Goal: Transaction & Acquisition: Purchase product/service

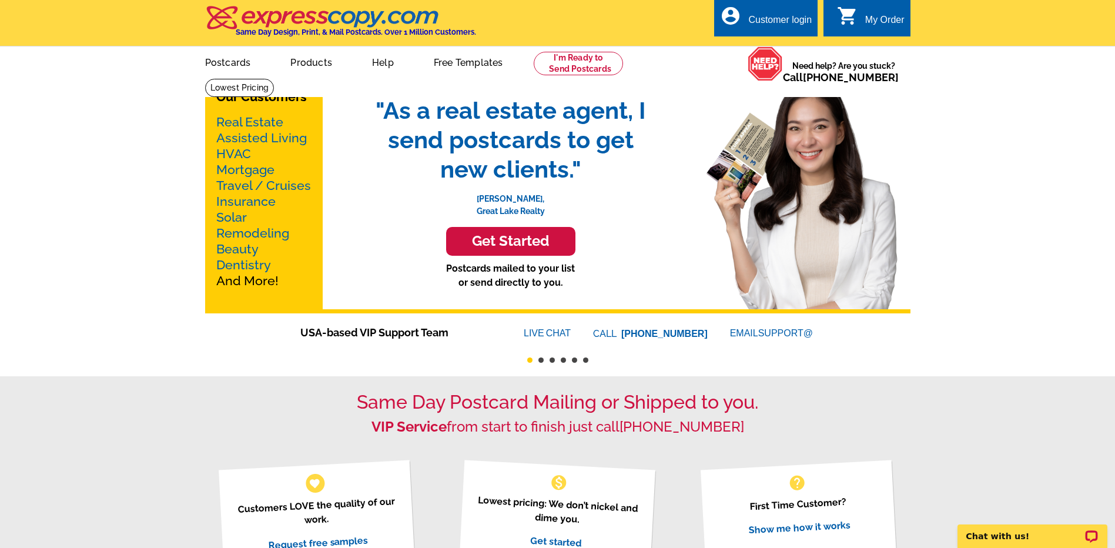
click at [246, 117] on link "Real Estate" at bounding box center [249, 122] width 67 height 15
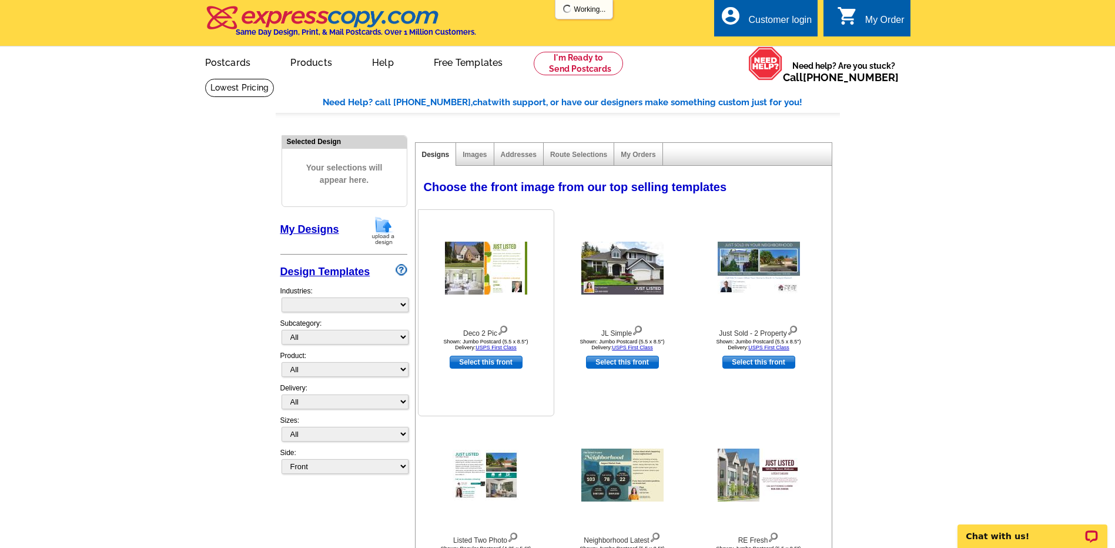
select select "785"
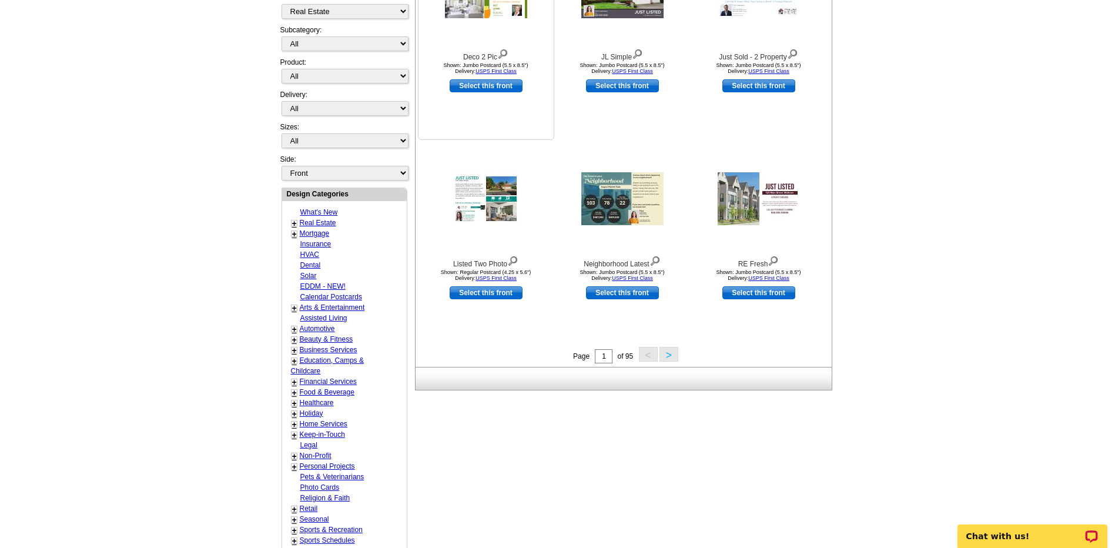
scroll to position [294, 0]
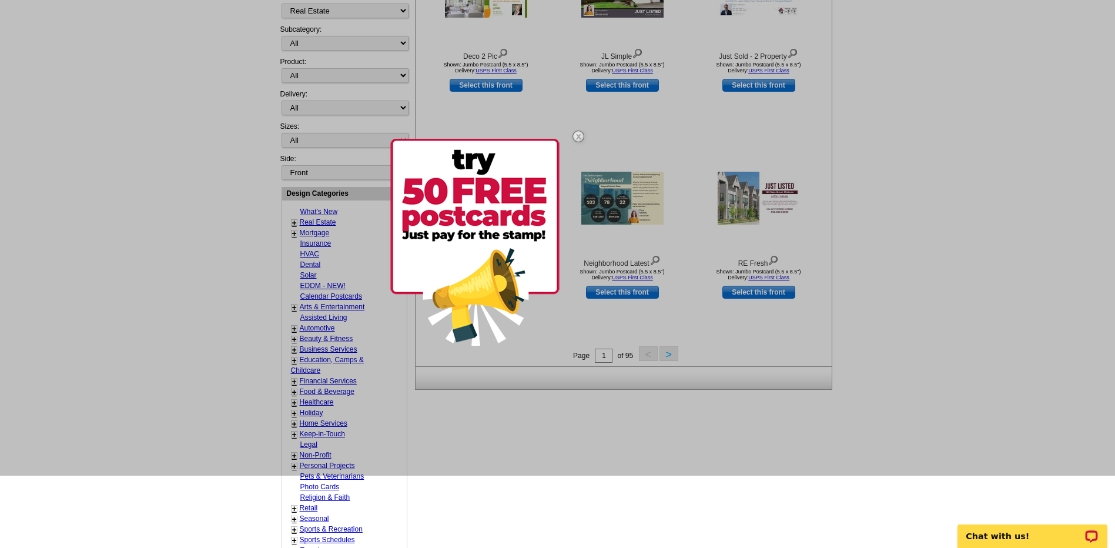
click at [715, 329] on div at bounding box center [557, 202] width 1115 height 548
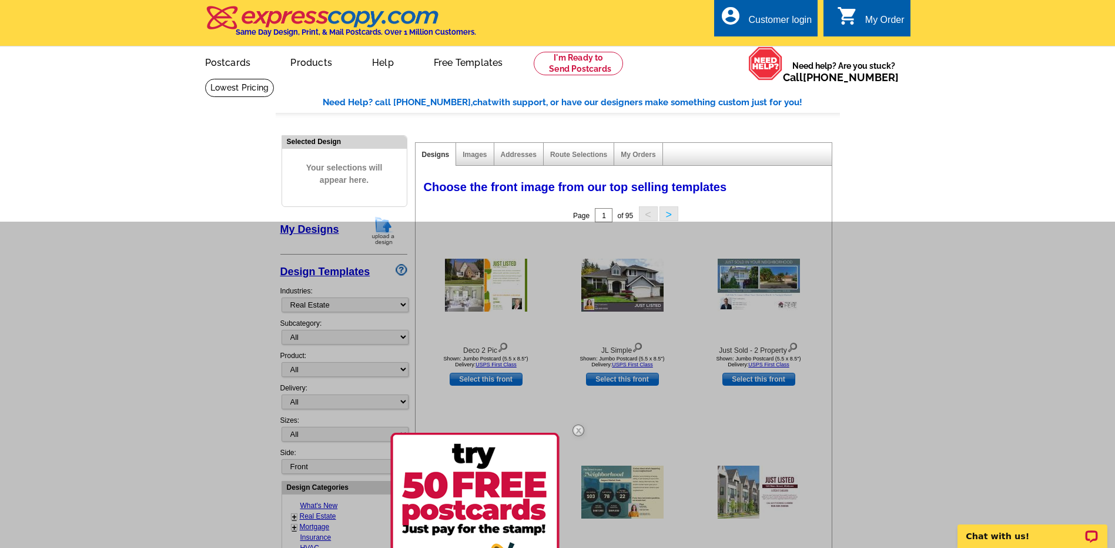
scroll to position [235, 0]
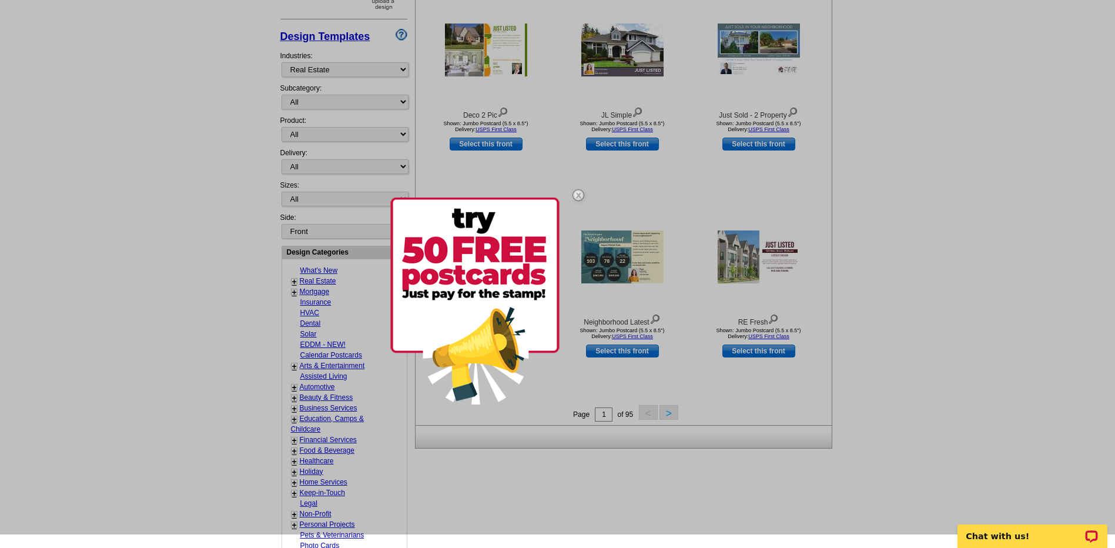
click at [577, 192] on img at bounding box center [578, 195] width 34 height 34
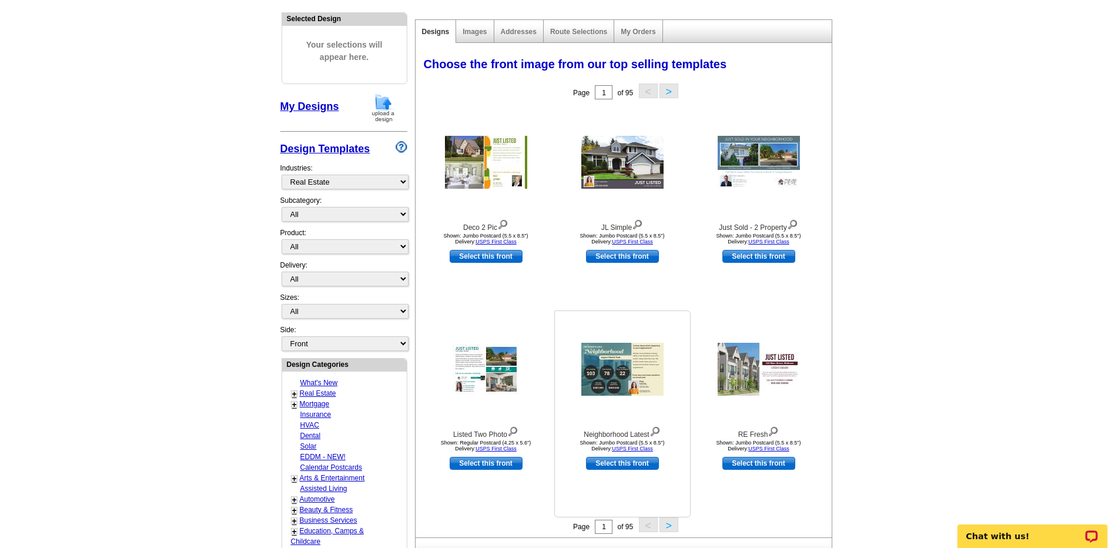
scroll to position [0, 0]
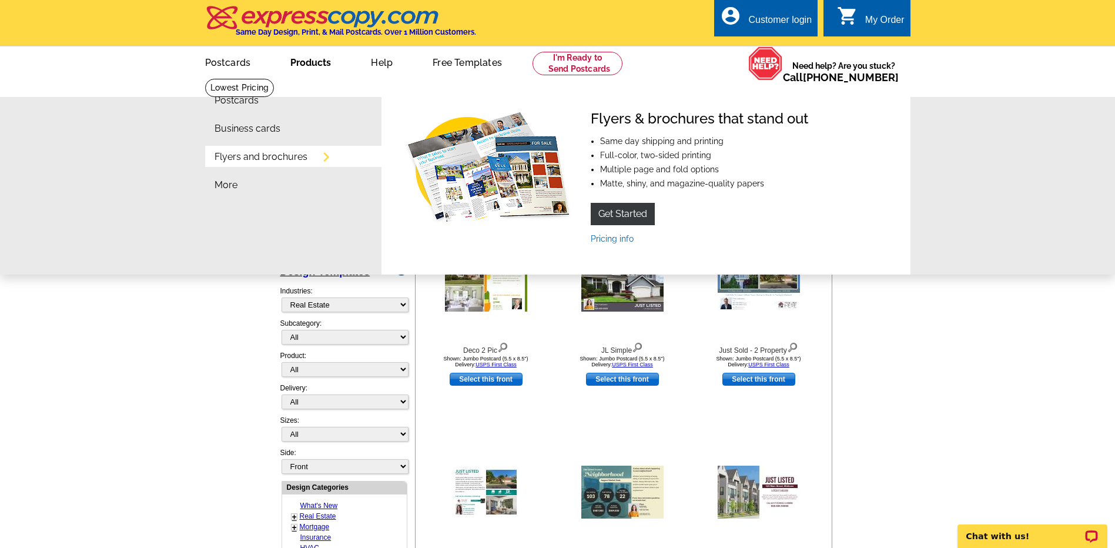
click at [305, 65] on link "Products" at bounding box center [311, 62] width 78 height 28
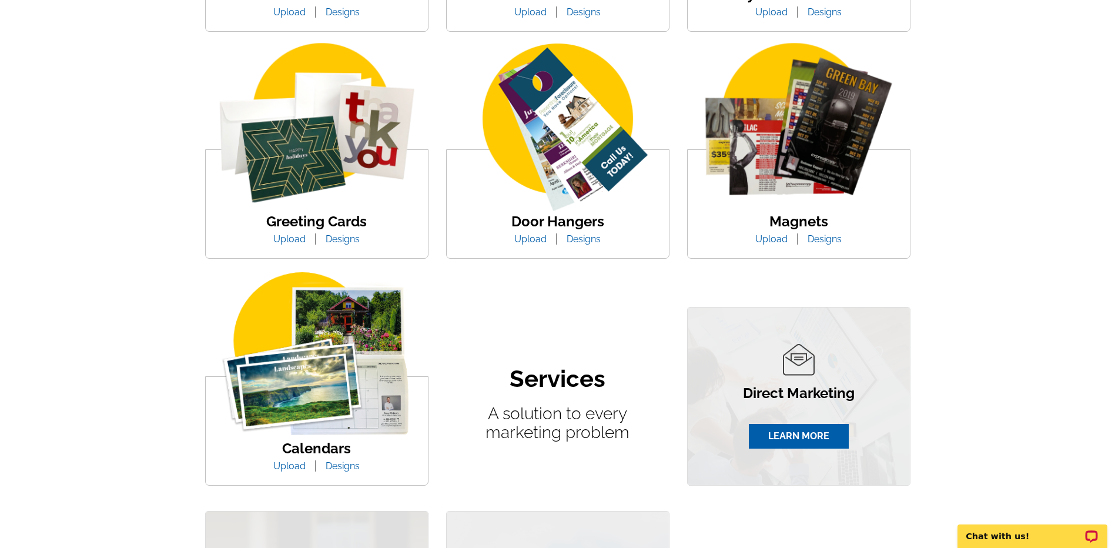
scroll to position [235, 0]
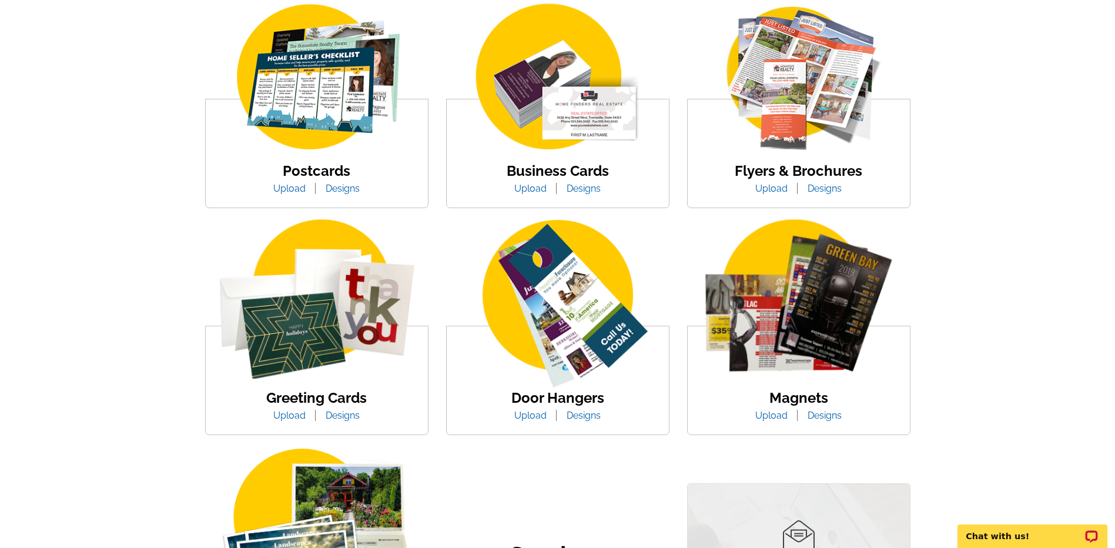
click at [791, 71] on img at bounding box center [799, 78] width 200 height 155
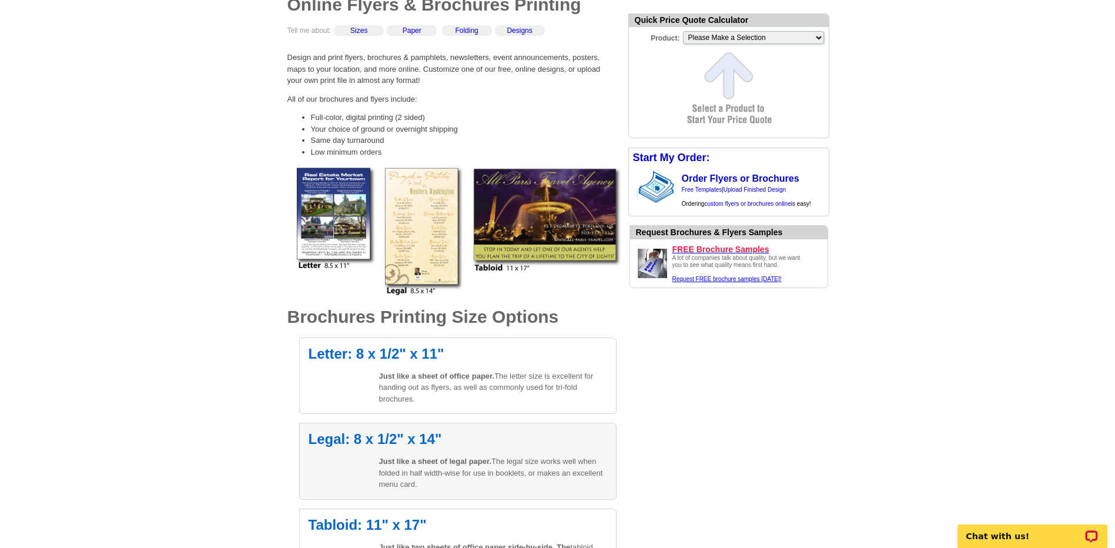
scroll to position [118, 0]
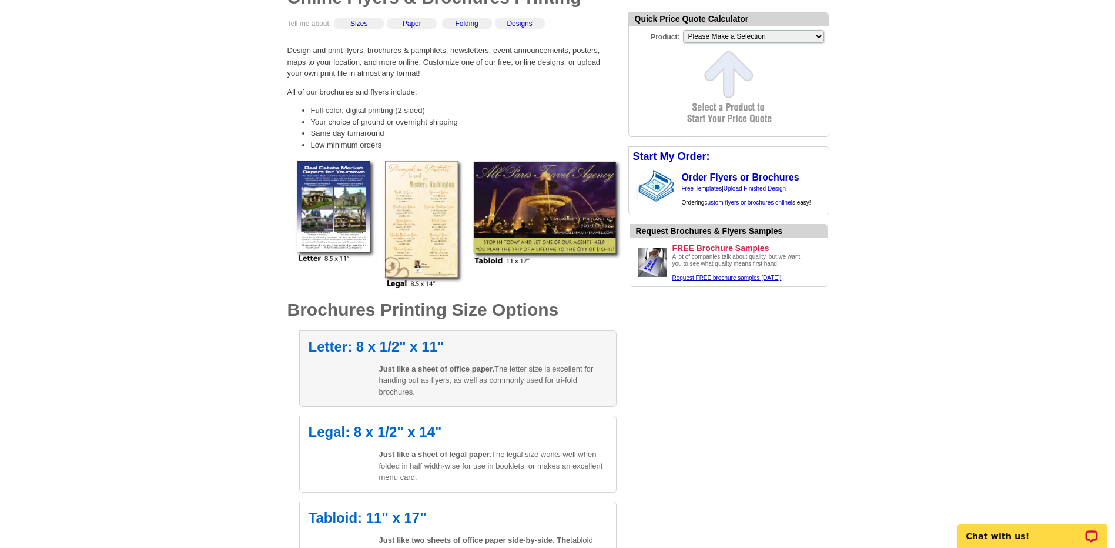
click at [373, 352] on h2 "Letter: 8 x 1/2" x 11"" at bounding box center [458, 347] width 299 height 14
select select "6"
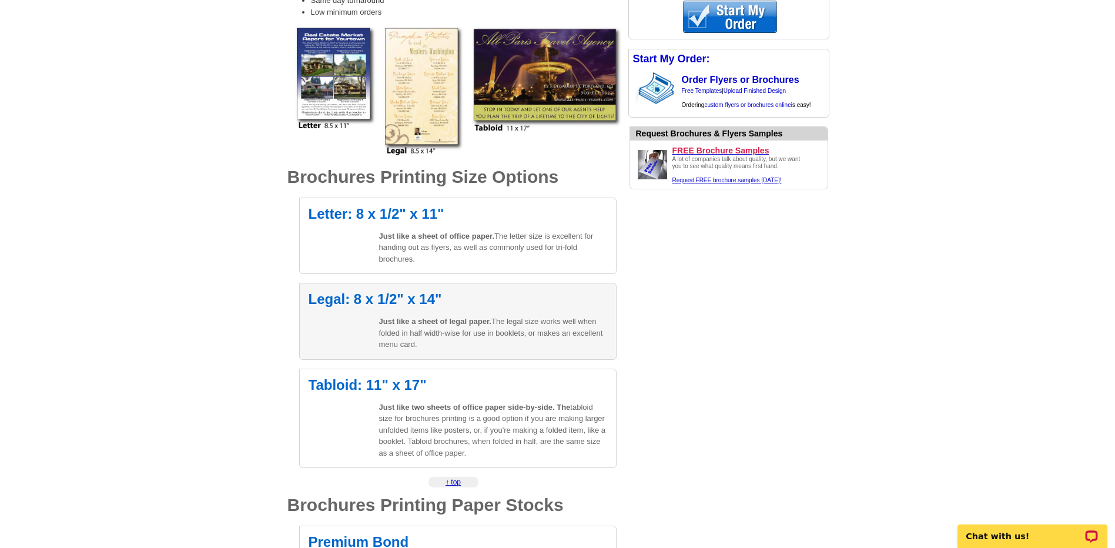
scroll to position [176, 0]
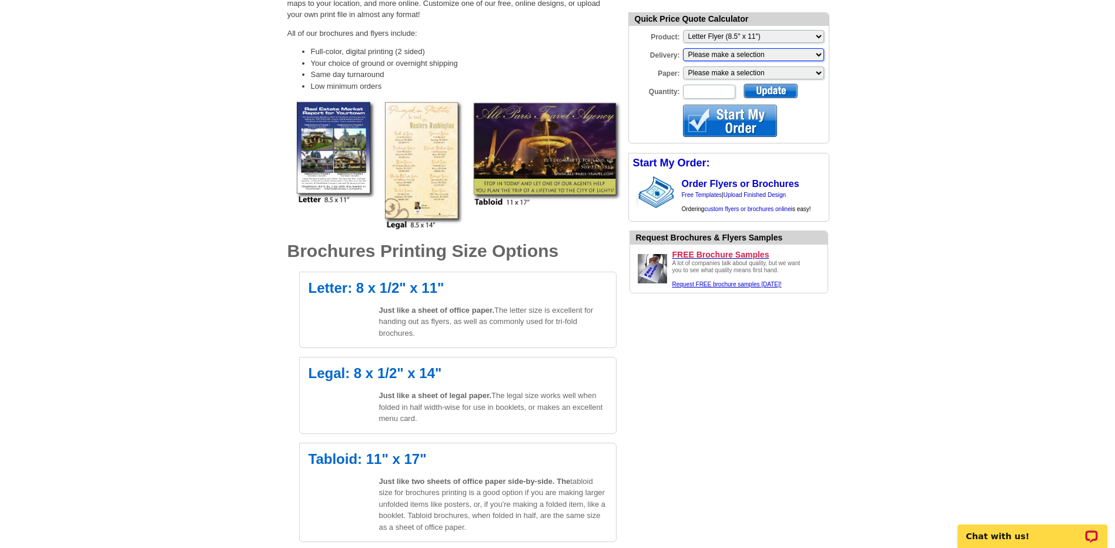
click at [724, 56] on select "Please make a selection Print + Address+USPS First Class Print-Only+Shipped To …" at bounding box center [753, 54] width 141 height 13
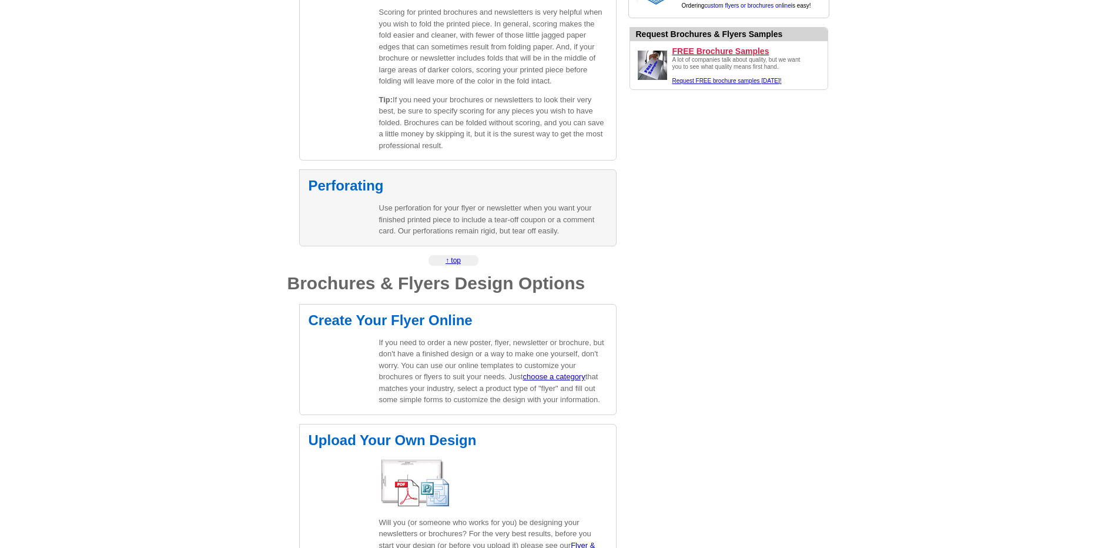
scroll to position [1470, 0]
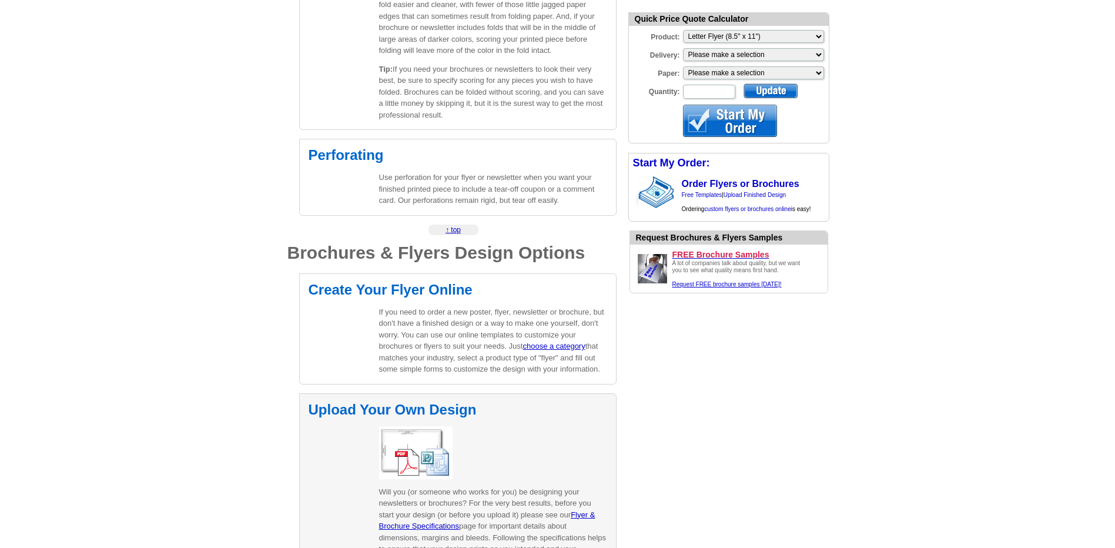
click at [428, 445] on img at bounding box center [415, 452] width 73 height 53
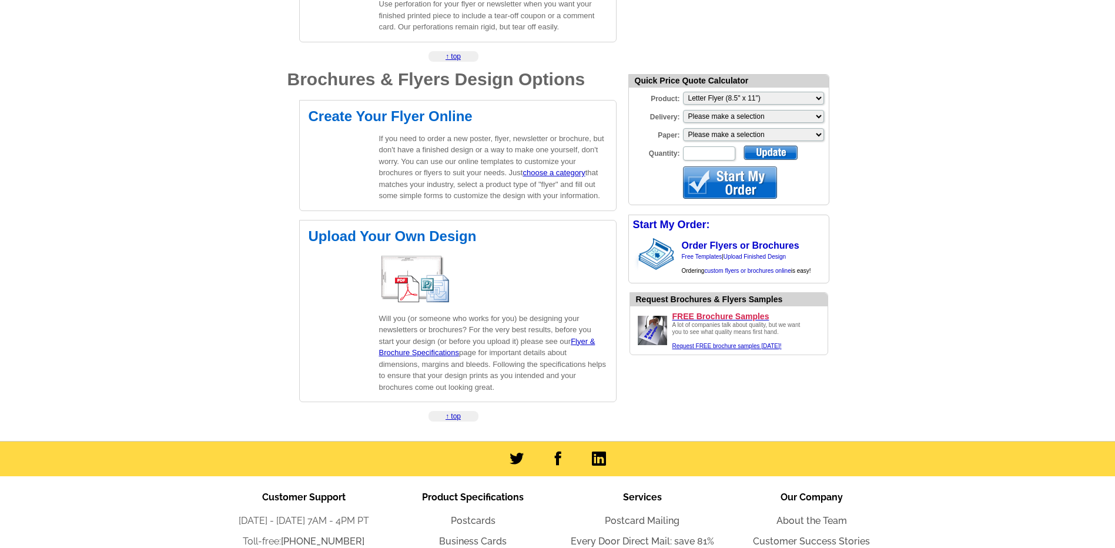
scroll to position [1528, 0]
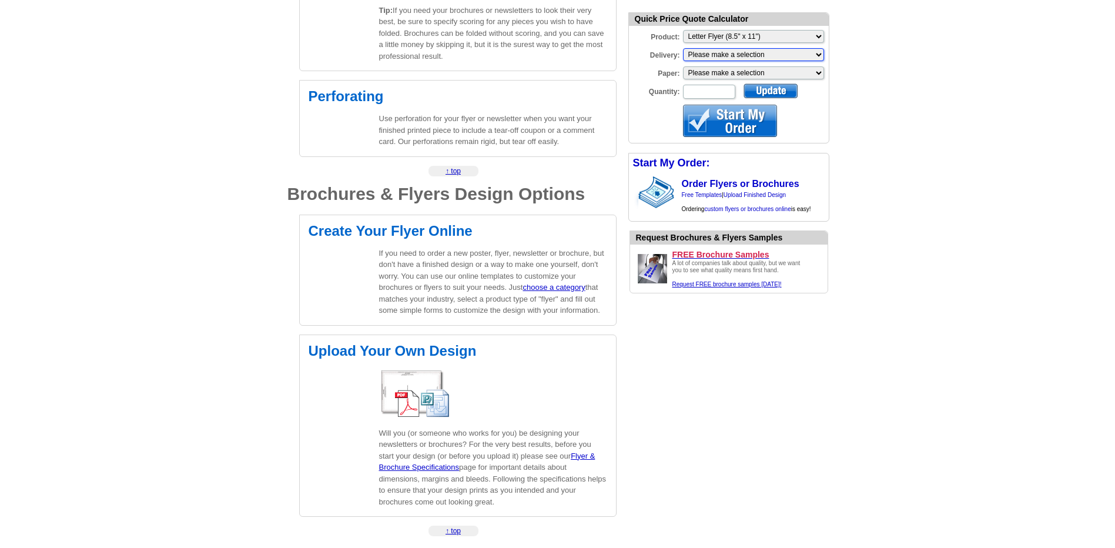
click at [733, 52] on select "Please make a selection Print + Address+USPS First Class Print-Only+Shipped To …" at bounding box center [753, 54] width 141 height 13
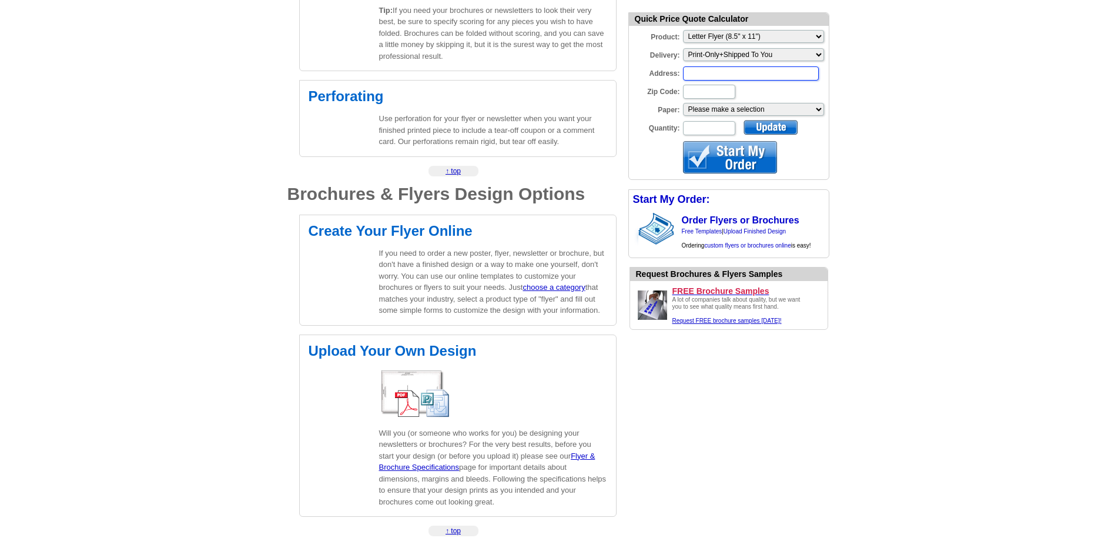
click at [711, 78] on input "Address:" at bounding box center [751, 73] width 136 height 14
click at [725, 158] on div at bounding box center [730, 157] width 94 height 32
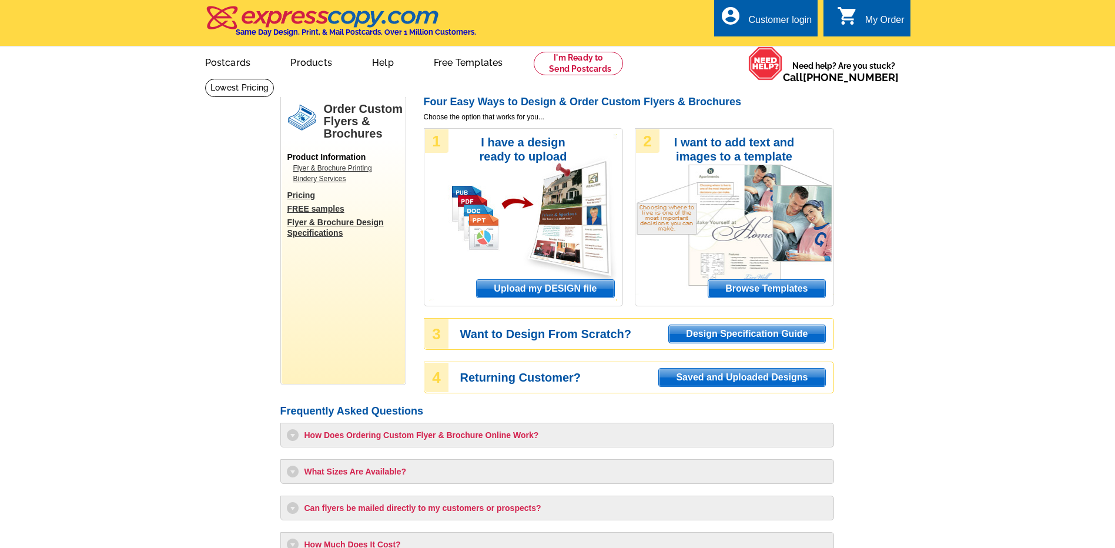
click at [537, 289] on span "Upload my DESIGN file" at bounding box center [545, 289] width 137 height 18
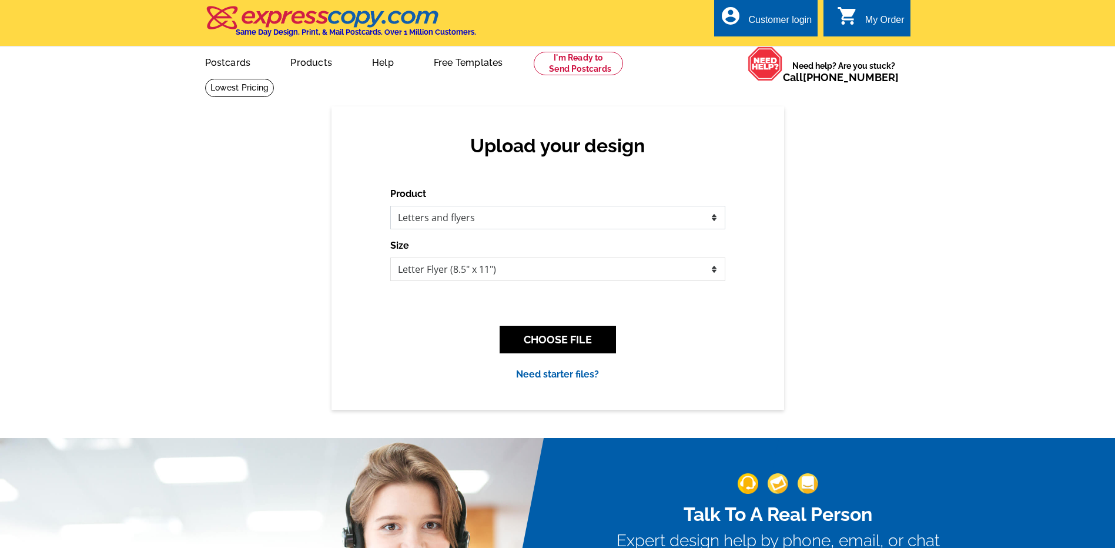
click at [480, 219] on select "Please select the type of file... Postcards Business Cards Letters and flyers G…" at bounding box center [557, 218] width 335 height 24
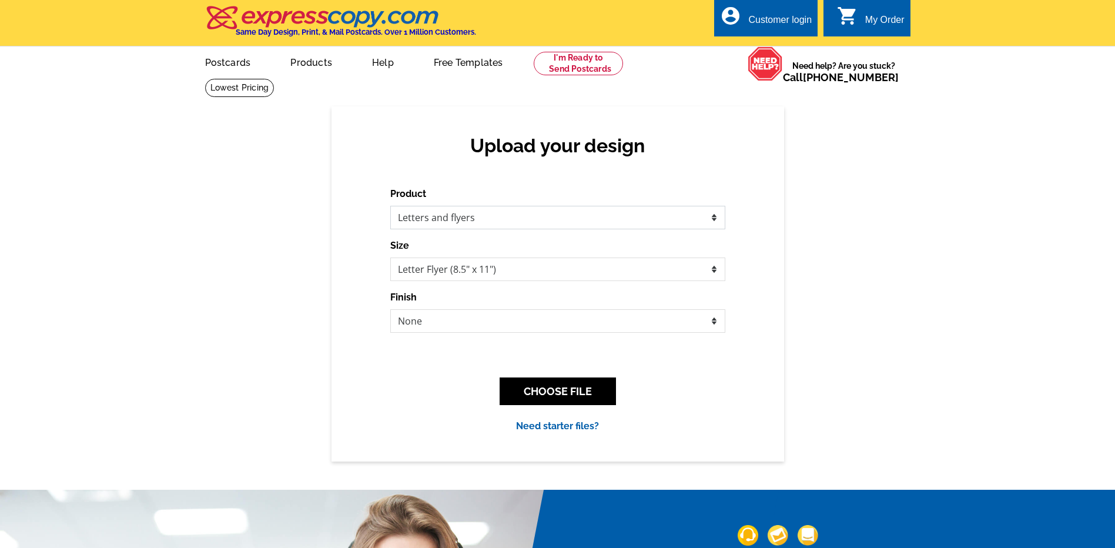
click at [390, 206] on select "Please select the type of file... Postcards Business Cards Letters and flyers G…" at bounding box center [557, 218] width 335 height 24
click at [566, 399] on button "CHOOSE FILE" at bounding box center [558, 391] width 116 height 28
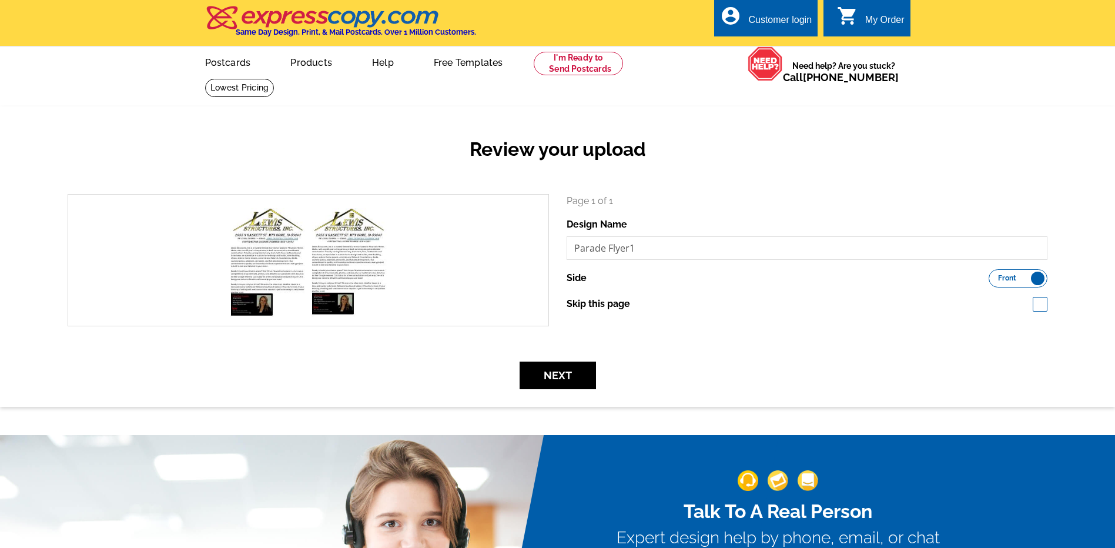
click at [1051, 123] on div "Review your upload search Page 1 of 1 Design Name Parade Flyer1 Side Front Back…" at bounding box center [557, 256] width 1115 height 300
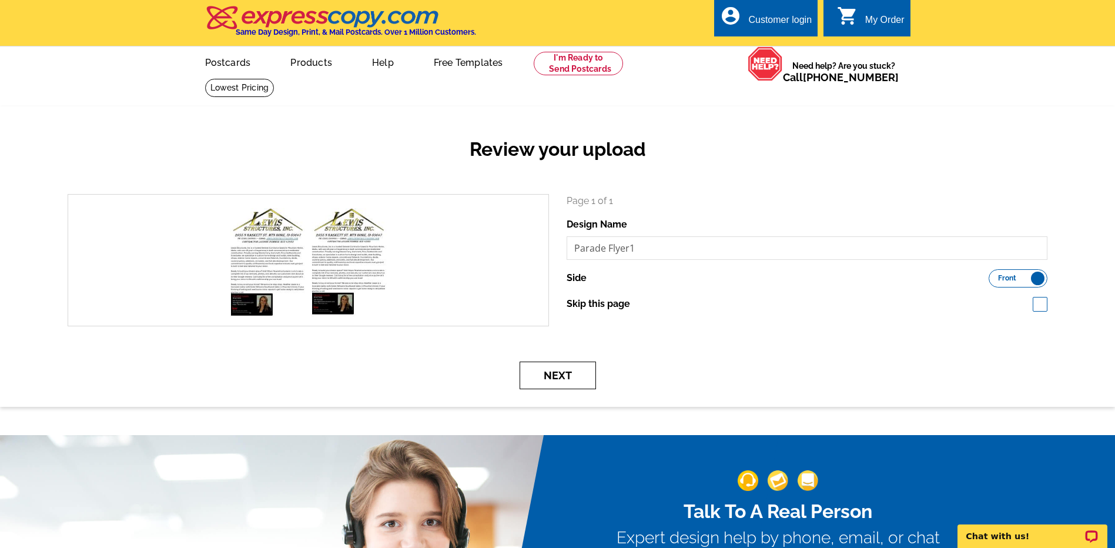
click at [553, 379] on button "Next" at bounding box center [558, 376] width 76 height 28
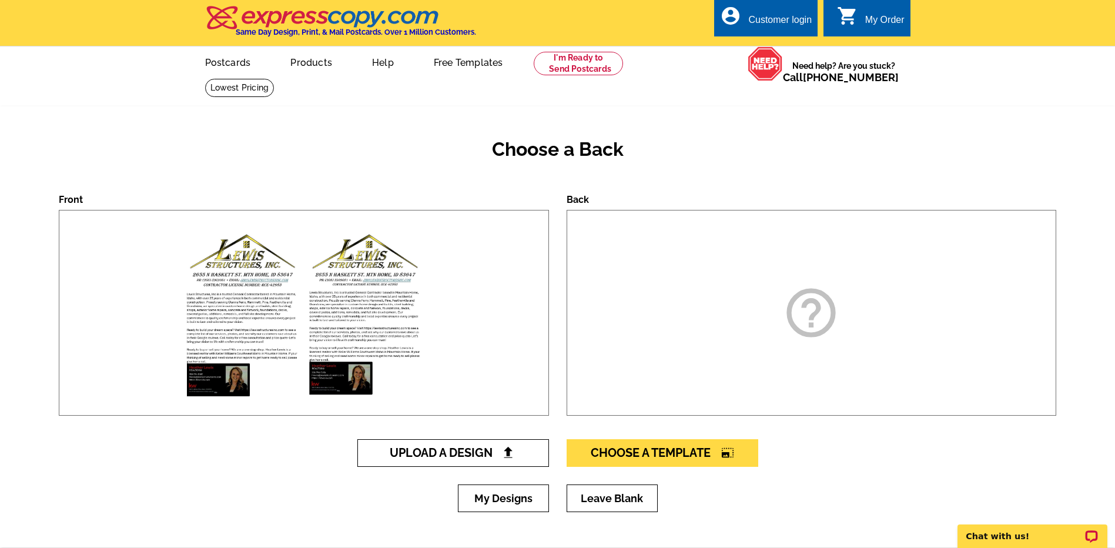
click at [414, 458] on span "Upload A Design" at bounding box center [453, 453] width 126 height 14
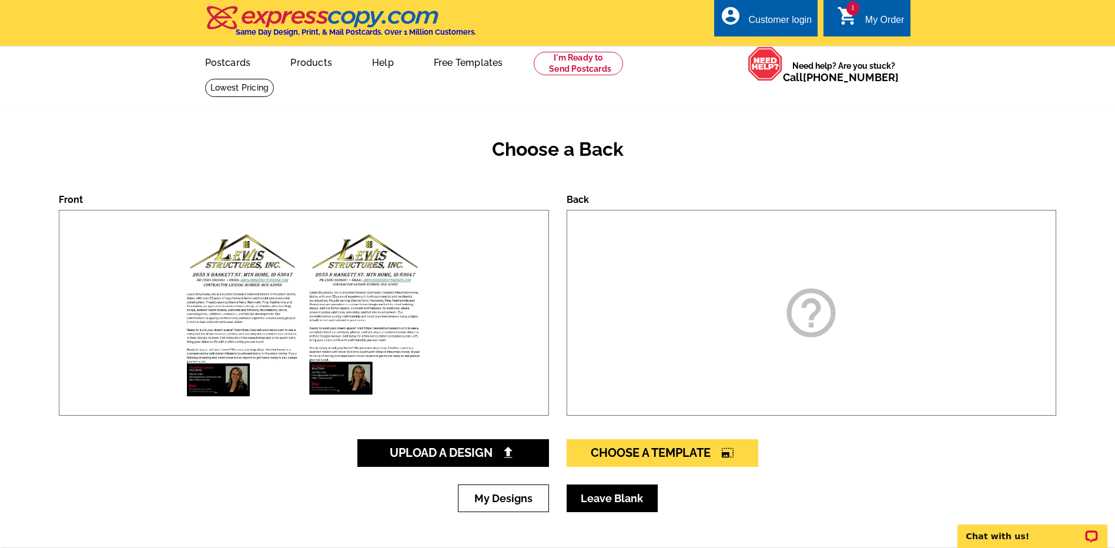
click at [624, 503] on link "Leave Blank" at bounding box center [612, 498] width 91 height 28
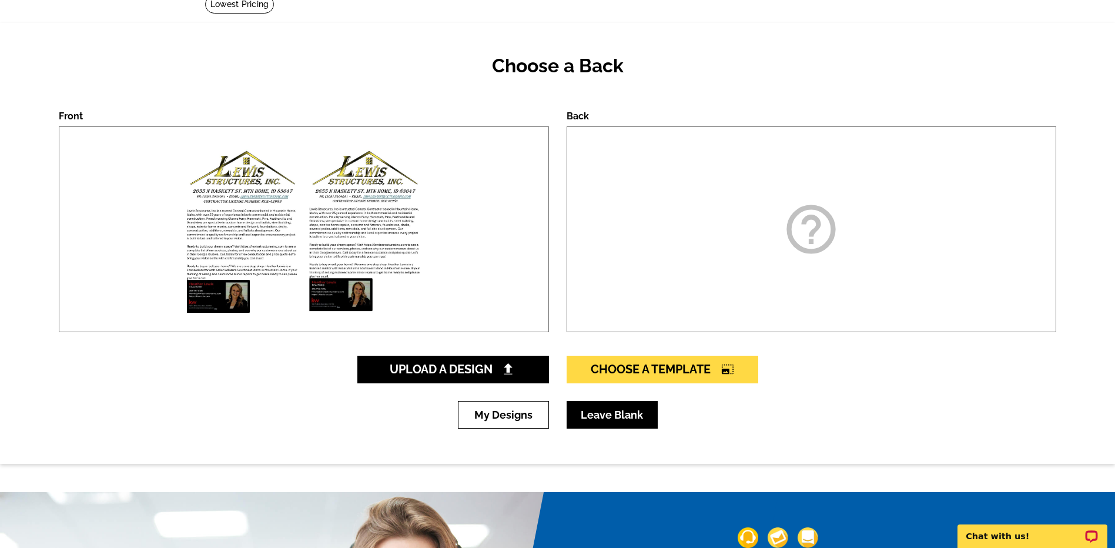
scroll to position [176, 0]
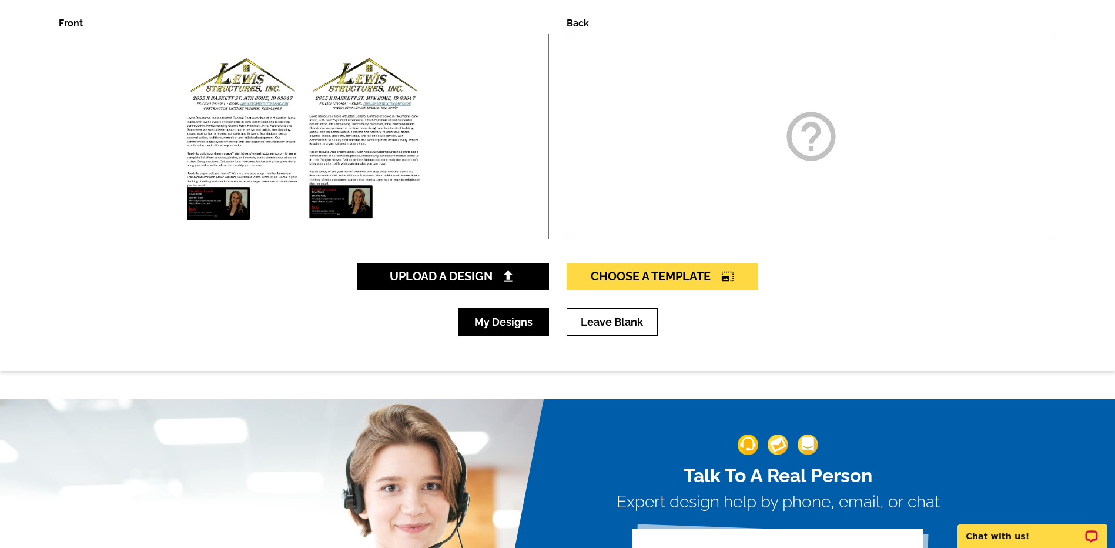
click at [502, 322] on link "My Designs" at bounding box center [503, 322] width 91 height 28
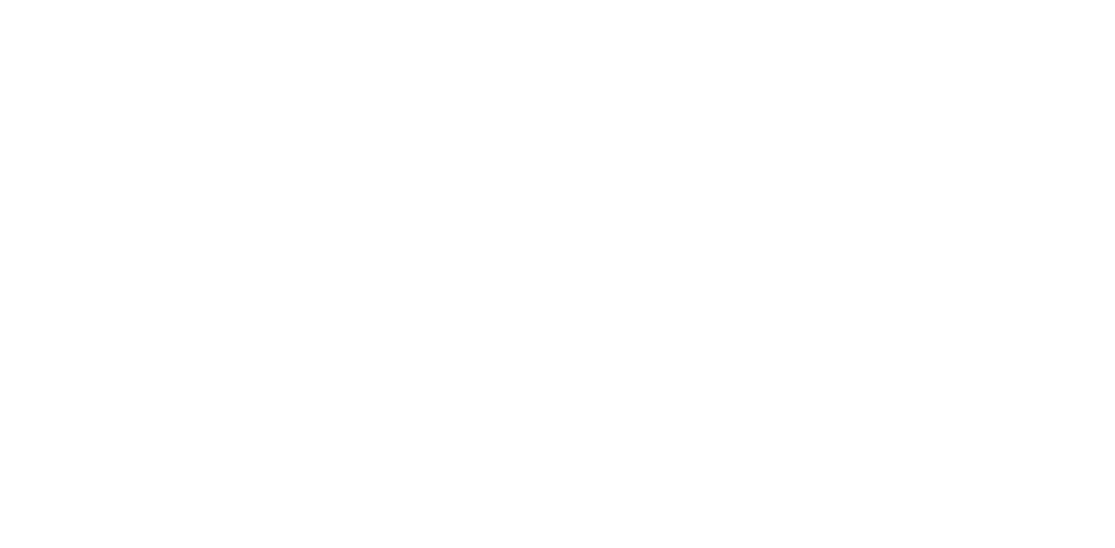
select select "2"
select select "6"
select select "back"
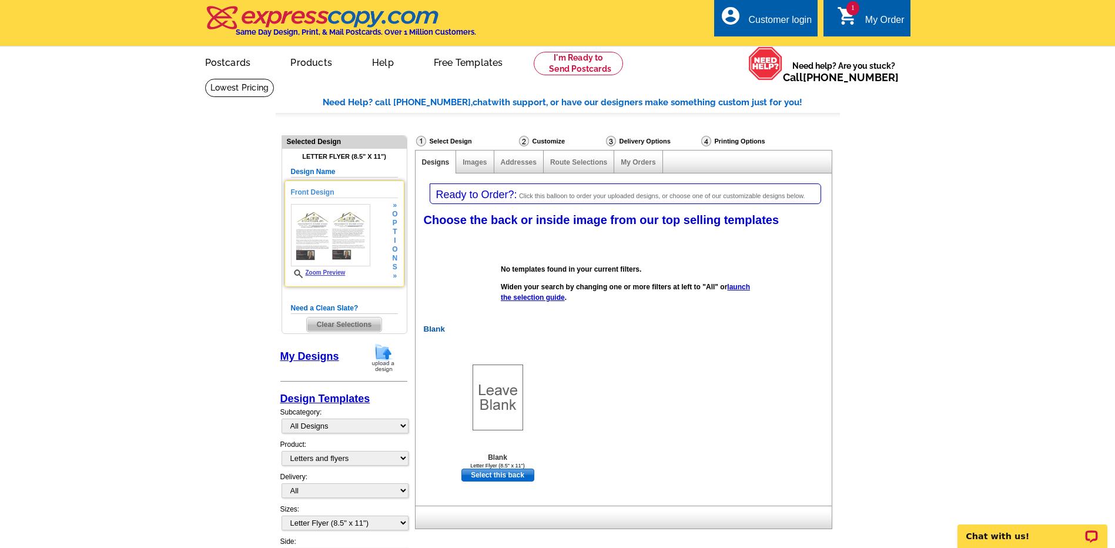
click at [305, 209] on img at bounding box center [330, 235] width 79 height 62
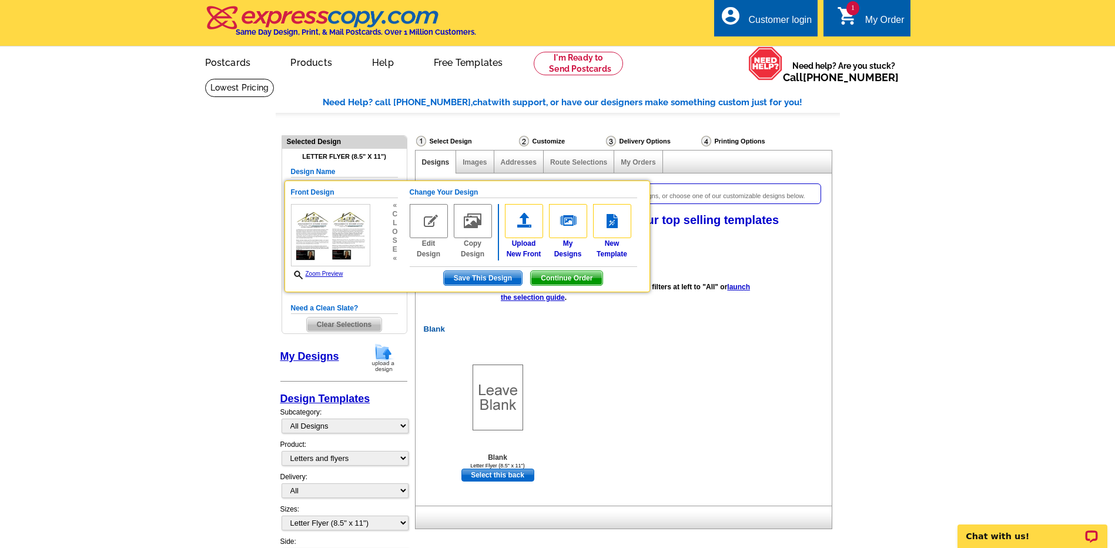
click at [655, 397] on div "Blank Blank Letter Flyer (8.5" x 11") Select this back" at bounding box center [626, 414] width 416 height 179
click at [322, 228] on img at bounding box center [330, 235] width 79 height 62
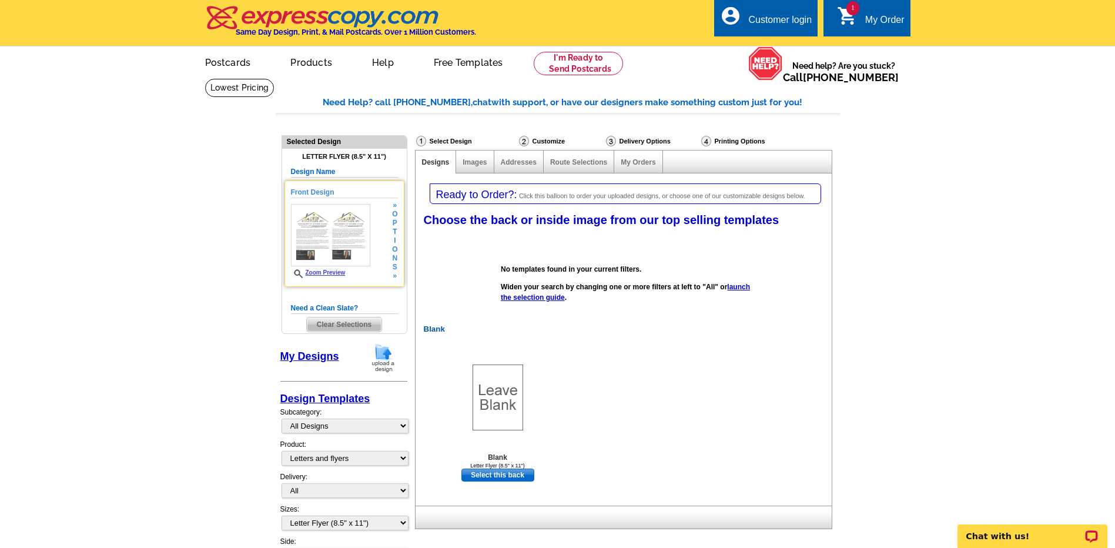
click at [322, 228] on img at bounding box center [330, 235] width 79 height 62
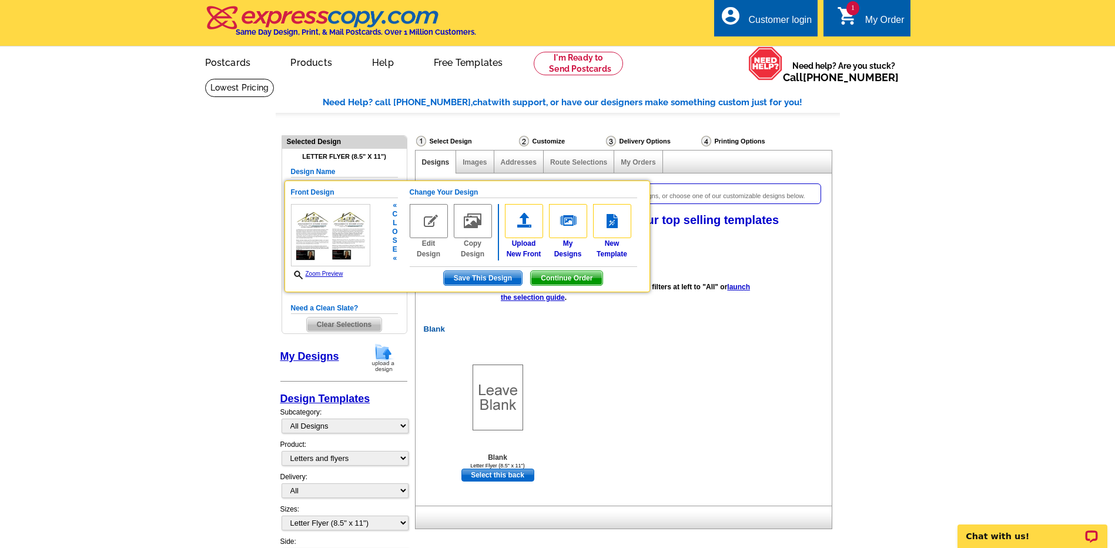
click at [322, 228] on img at bounding box center [330, 235] width 79 height 62
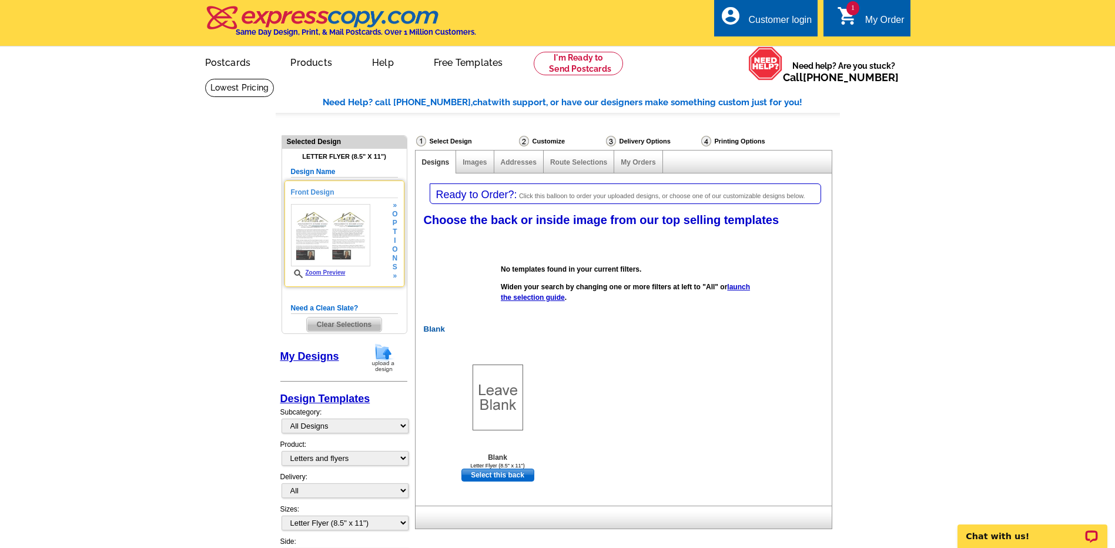
click at [322, 228] on img at bounding box center [330, 235] width 79 height 62
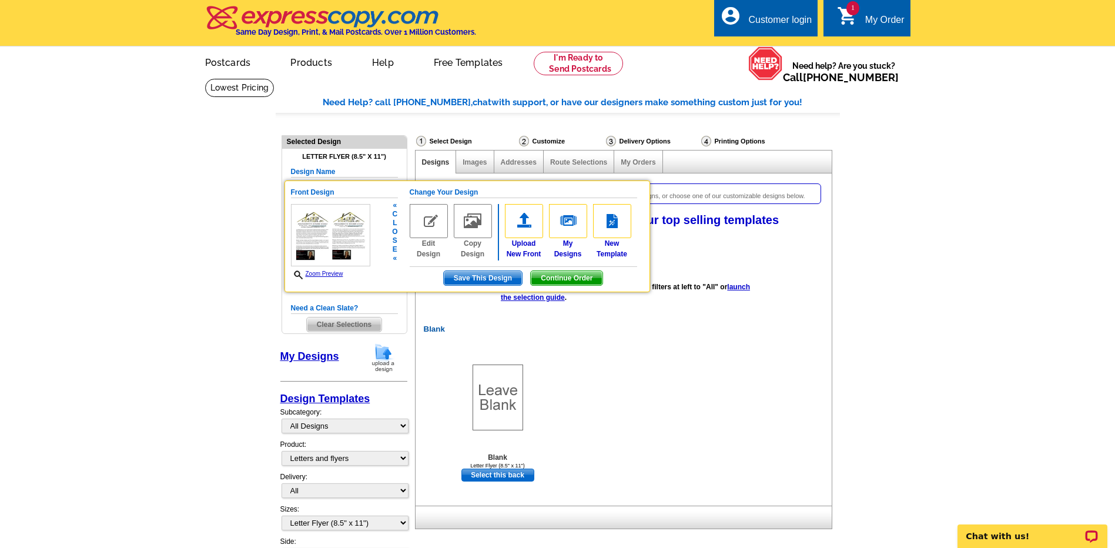
click at [468, 283] on span "Save This Design" at bounding box center [483, 278] width 78 height 14
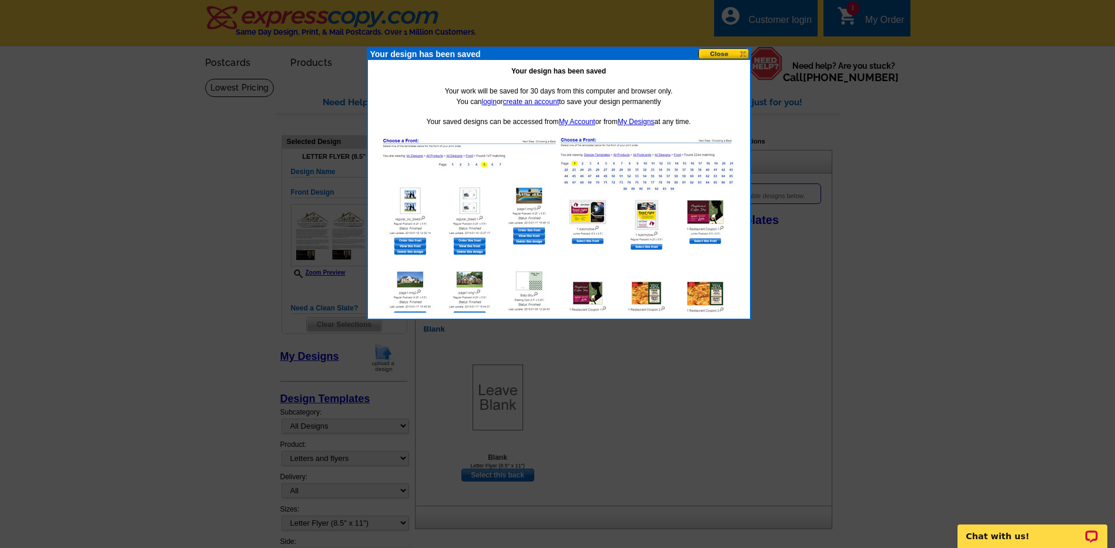
click at [728, 55] on button at bounding box center [724, 53] width 52 height 11
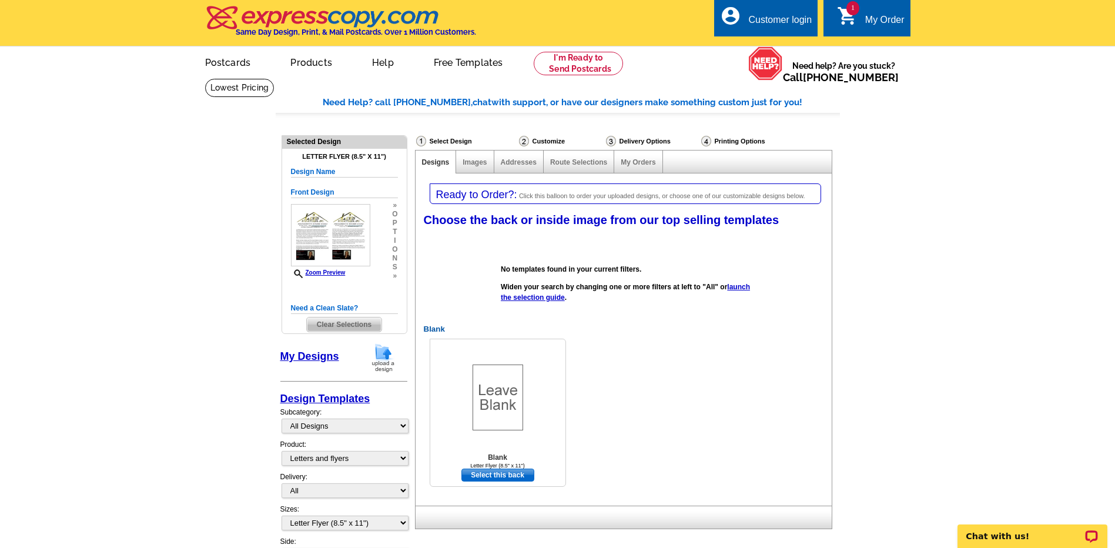
click at [488, 477] on link "Select this back" at bounding box center [497, 475] width 73 height 13
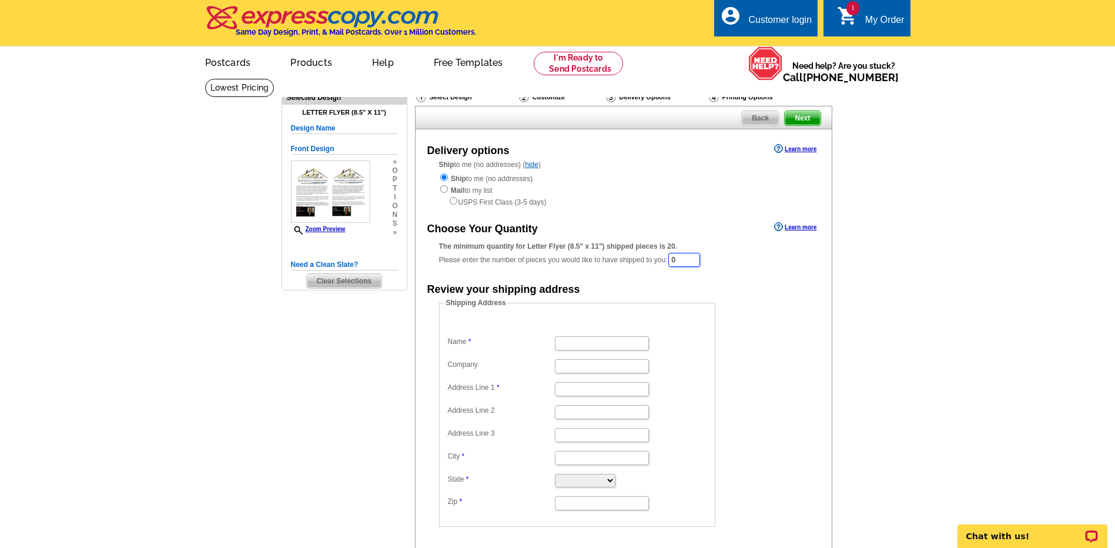
drag, startPoint x: 700, startPoint y: 260, endPoint x: 665, endPoint y: 260, distance: 34.7
click at [665, 260] on div "The minimum quantity for Letter Flyer (8.5" x 11") shipped pieces is 20. Please…" at bounding box center [623, 254] width 369 height 27
type input "1000"
click at [751, 306] on dd "Shipping Address Name Company Address Line 1 Address Line 2 Address Line 3 City…" at bounding box center [595, 413] width 313 height 229
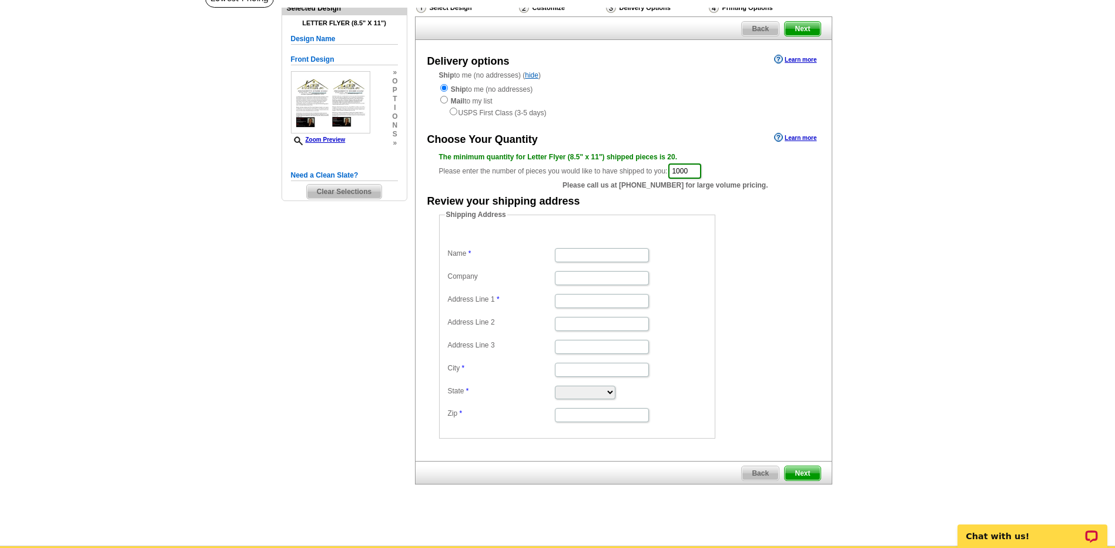
scroll to position [118, 0]
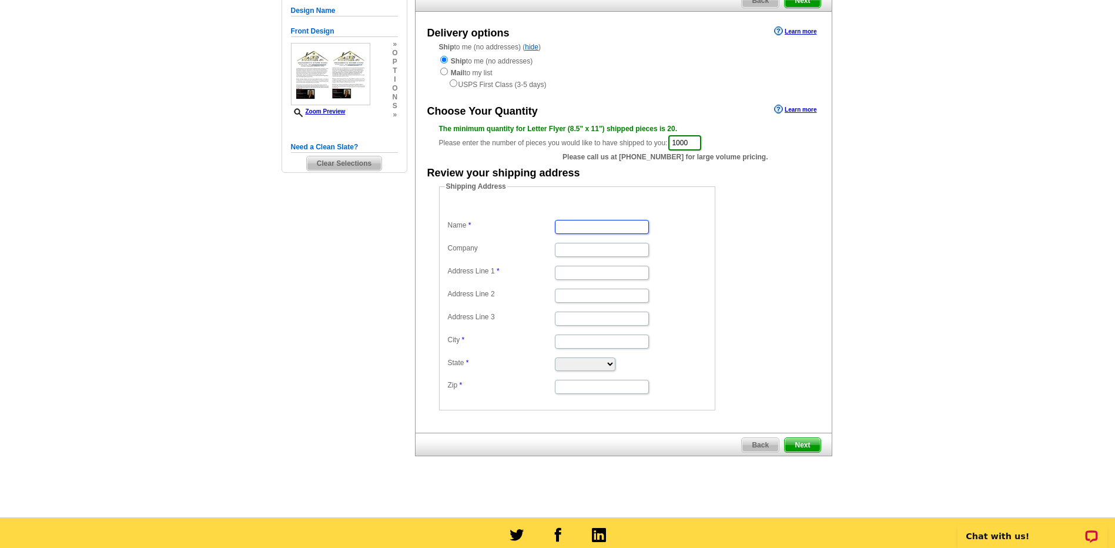
click at [594, 230] on input "Name" at bounding box center [602, 227] width 94 height 14
type input "Heather Lewis"
type input "2655 NE Haskett Place"
type input "Mountain Home"
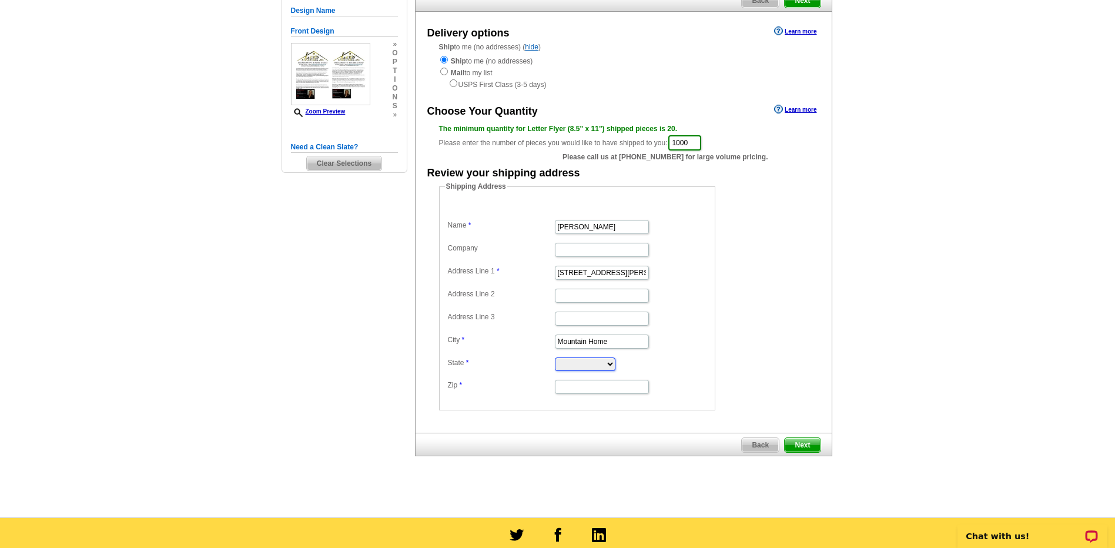
select select "ID"
type input "83647"
click at [760, 305] on form "Shipping Address Name Heather Lewis Company Address Line 1 2655 NE Haskett Plac…" at bounding box center [623, 295] width 369 height 229
click at [809, 446] on span "Next" at bounding box center [802, 445] width 35 height 14
